Goal: Task Accomplishment & Management: Use online tool/utility

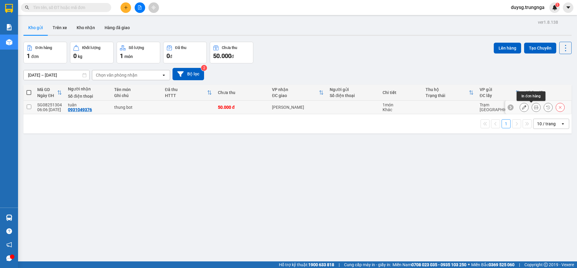
click at [534, 106] on icon at bounding box center [536, 107] width 4 height 4
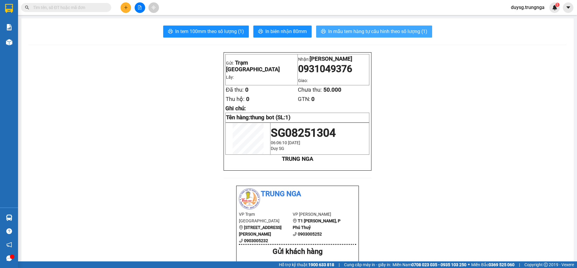
click at [333, 32] on span "In mẫu tem hàng tự cấu hình theo số lượng (1)" at bounding box center [377, 32] width 99 height 8
click at [358, 30] on span "In mẫu tem hàng tự cấu hình theo số lượng (1)" at bounding box center [377, 32] width 99 height 8
drag, startPoint x: 58, startPoint y: 139, endPoint x: 69, endPoint y: 135, distance: 11.1
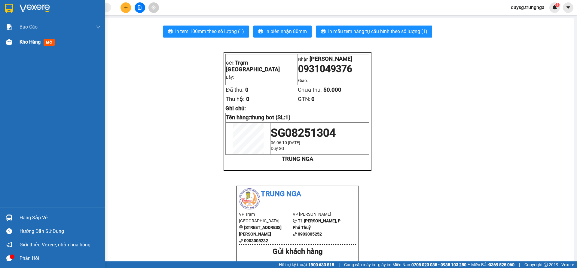
click at [23, 42] on span "Kho hàng" at bounding box center [30, 42] width 21 height 6
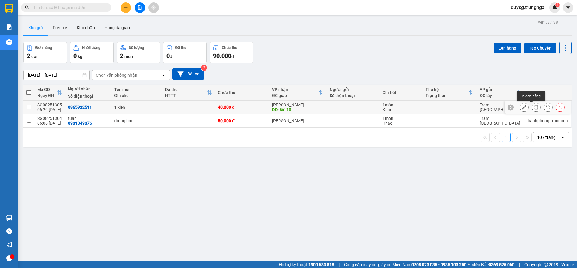
click at [534, 106] on icon at bounding box center [536, 107] width 4 height 4
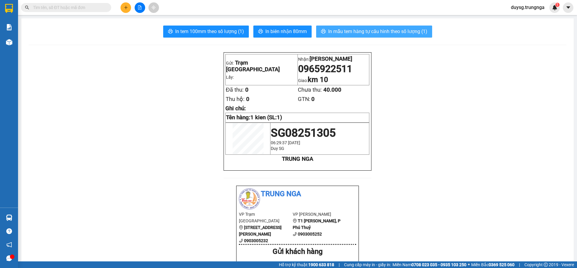
click at [344, 31] on span "In mẫu tem hàng tự cấu hình theo số lượng (1)" at bounding box center [377, 32] width 99 height 8
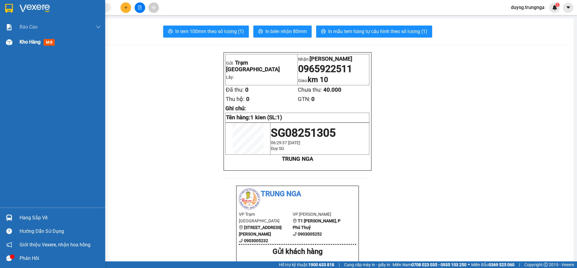
click at [26, 41] on span "Kho hàng" at bounding box center [30, 42] width 21 height 6
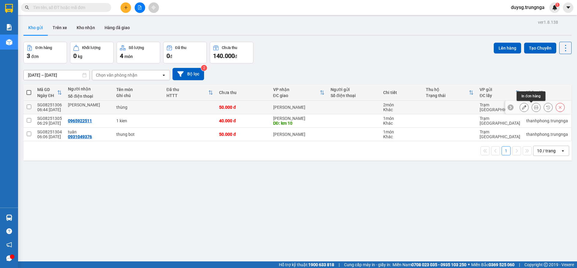
click at [534, 108] on icon at bounding box center [536, 107] width 4 height 4
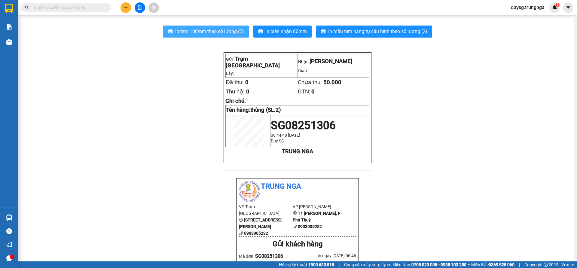
click at [209, 32] on span "In tem 100mm theo số lượng (2)" at bounding box center [209, 32] width 69 height 8
